Goal: Information Seeking & Learning: Learn about a topic

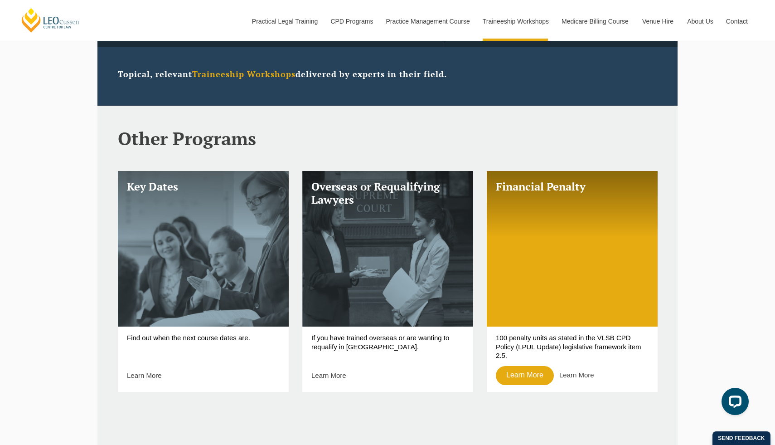
scroll to position [298, 0]
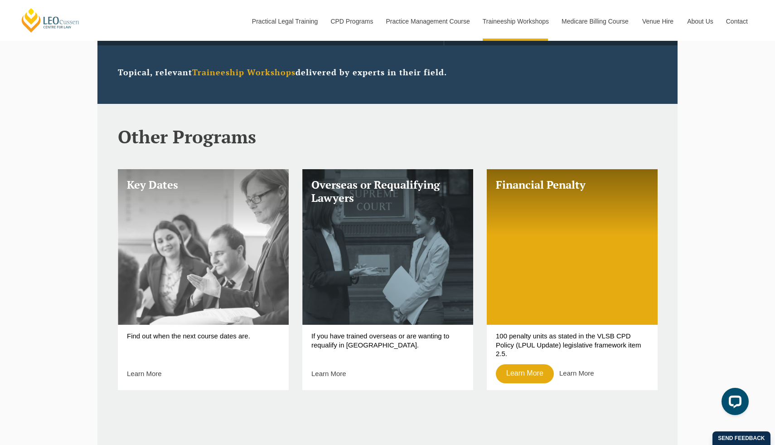
click at [206, 246] on link "Key Dates" at bounding box center [203, 247] width 171 height 156
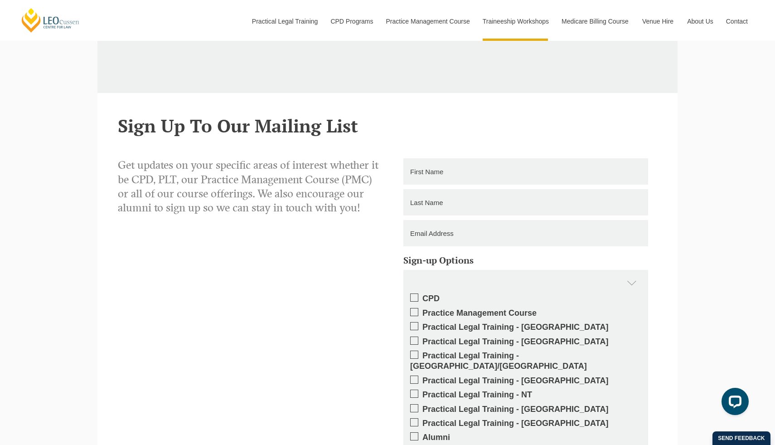
scroll to position [694, 0]
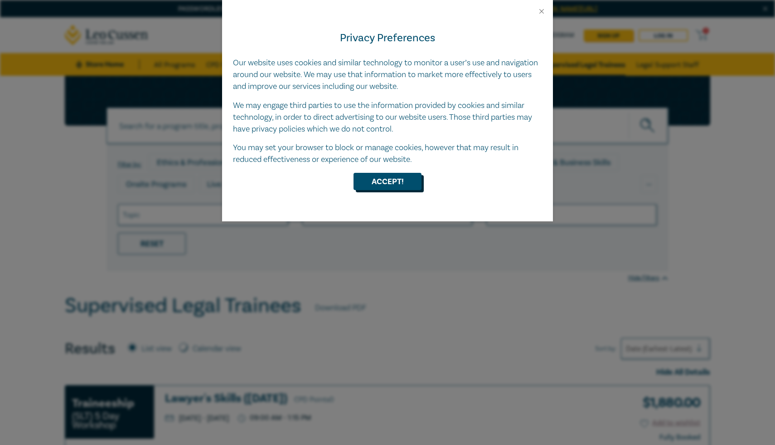
click at [370, 182] on button "Accept!" at bounding box center [388, 181] width 68 height 17
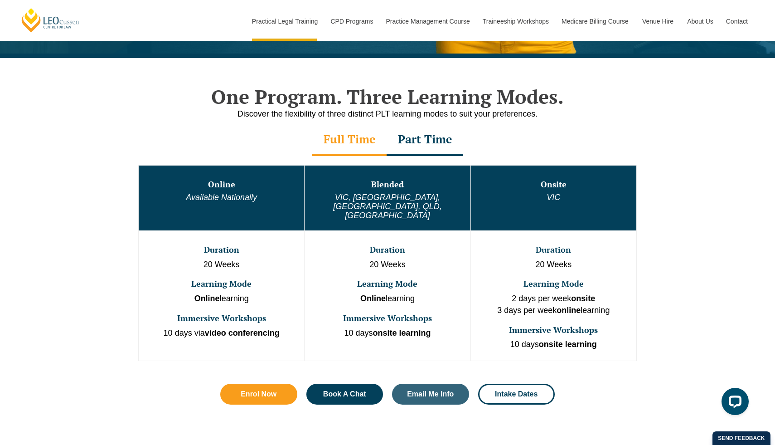
scroll to position [421, 0]
